Goal: Task Accomplishment & Management: Manage account settings

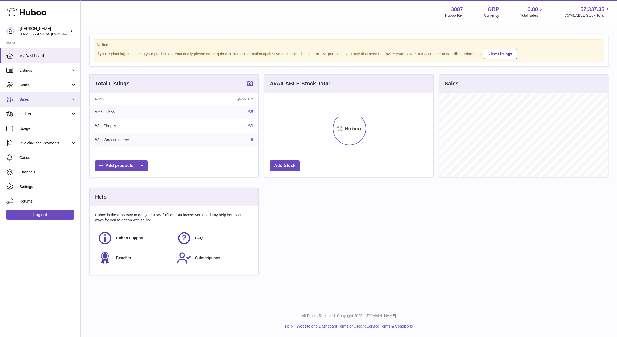
click at [43, 97] on span "Sales" at bounding box center [44, 99] width 51 height 5
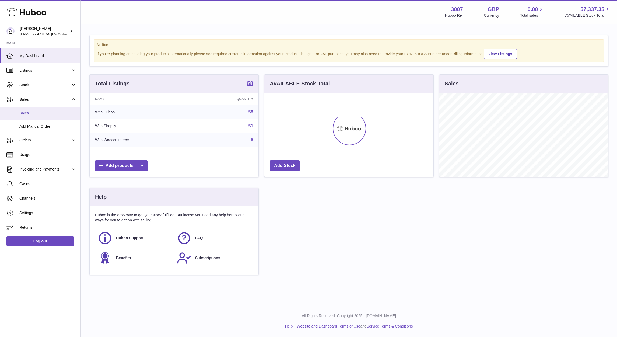
click at [31, 111] on span "Sales" at bounding box center [47, 113] width 57 height 5
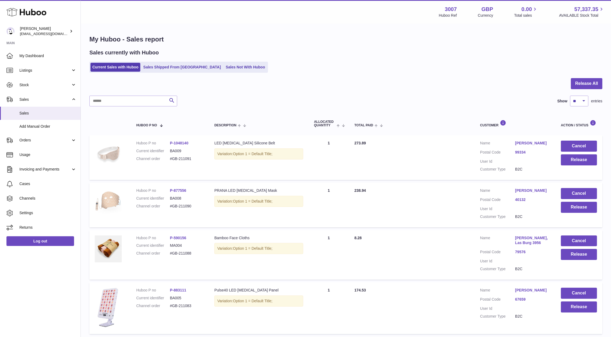
scroll to position [32, 0]
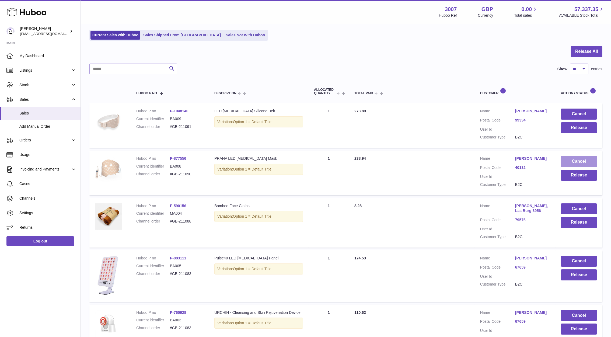
click at [569, 164] on button "Cancel" at bounding box center [579, 161] width 36 height 11
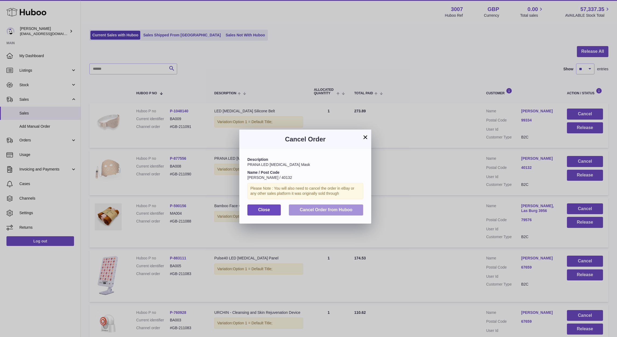
click at [355, 205] on button "Cancel Order from Huboo" at bounding box center [326, 209] width 74 height 11
